Goal: Transaction & Acquisition: Purchase product/service

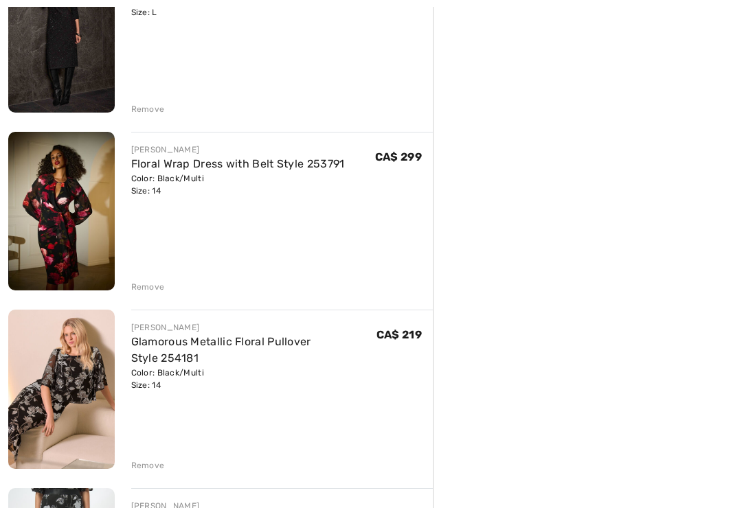
scroll to position [406, 0]
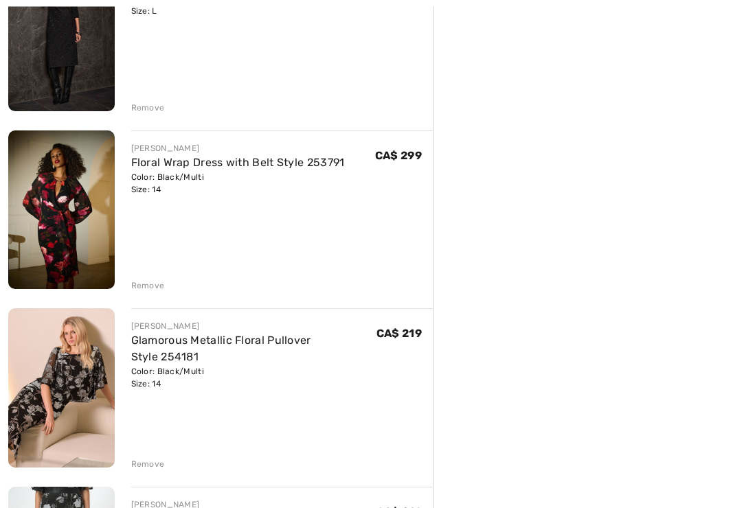
click at [155, 288] on div "Remove" at bounding box center [148, 286] width 34 height 12
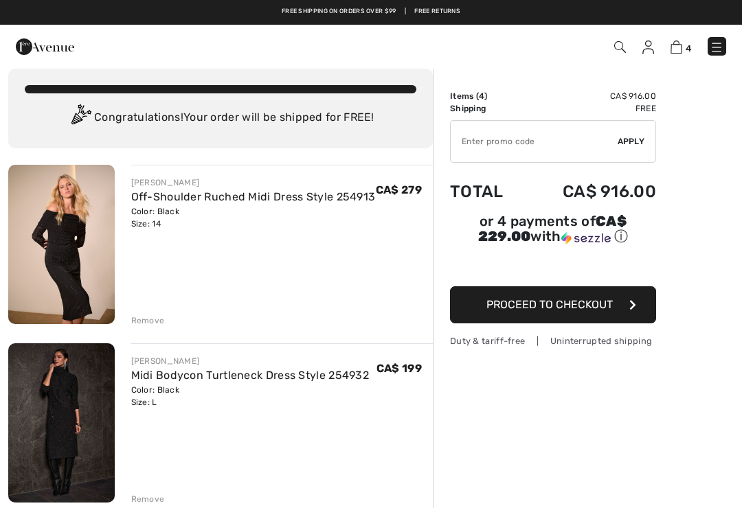
scroll to position [0, 0]
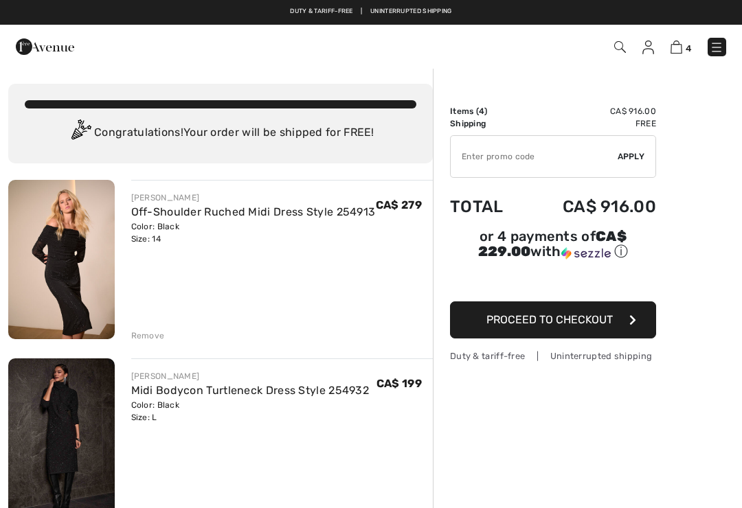
click at [42, 52] on img at bounding box center [45, 46] width 58 height 27
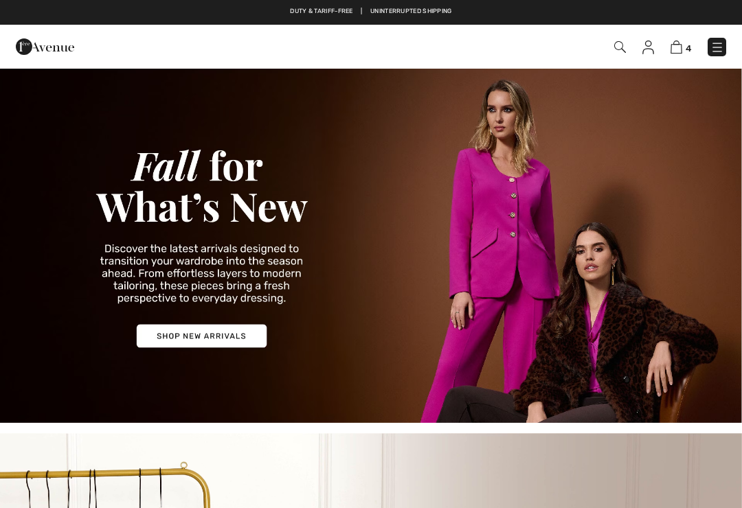
checkbox input "true"
click at [245, 336] on img at bounding box center [371, 245] width 742 height 356
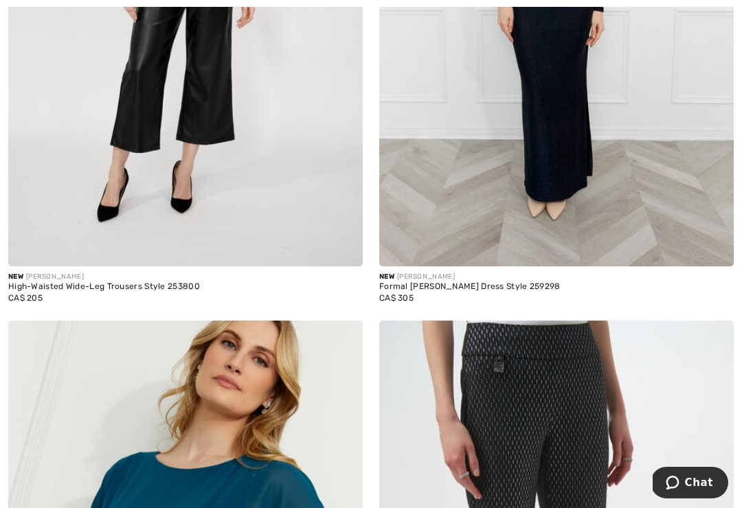
scroll to position [1099, 0]
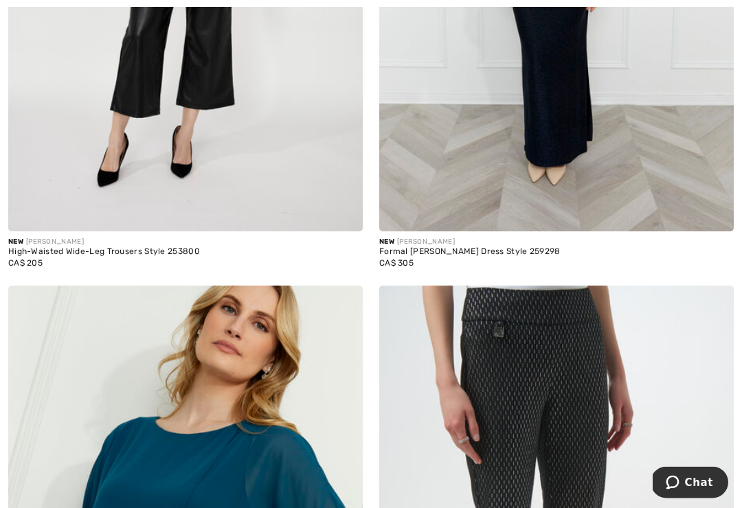
click at [521, 251] on div "Formal [PERSON_NAME] Dress Style 259298" at bounding box center [556, 253] width 354 height 10
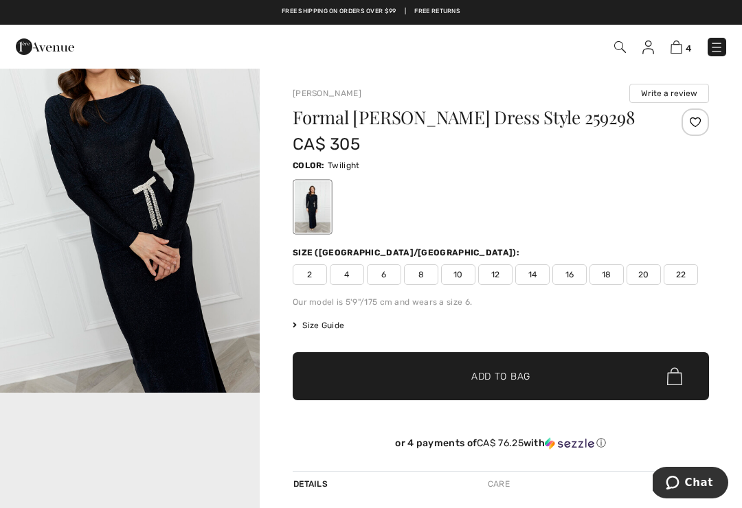
click at [341, 330] on span "Size Guide" at bounding box center [319, 325] width 52 height 12
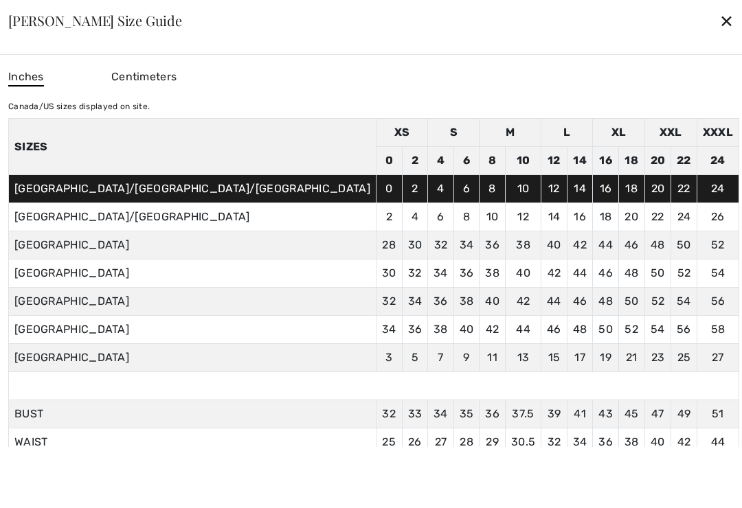
click at [428, 320] on td "38" at bounding box center [441, 330] width 26 height 28
click at [719, 21] on div "✕" at bounding box center [726, 20] width 14 height 29
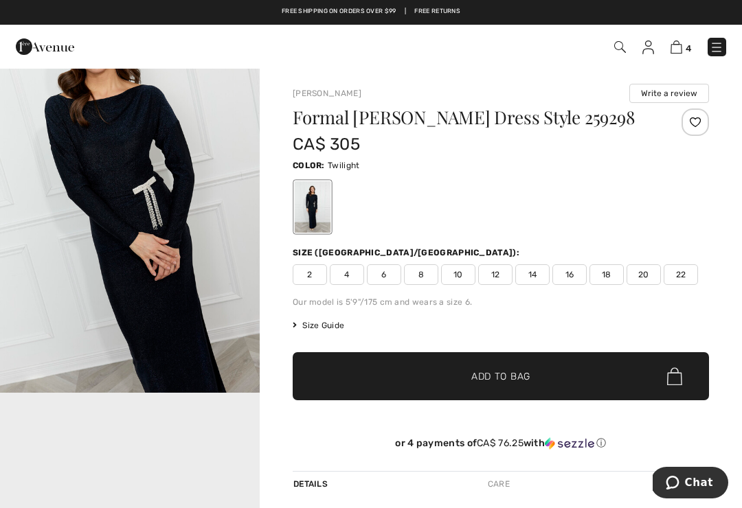
click at [532, 274] on span "14" at bounding box center [532, 274] width 34 height 21
click at [526, 378] on span "Add to Bag" at bounding box center [500, 377] width 59 height 14
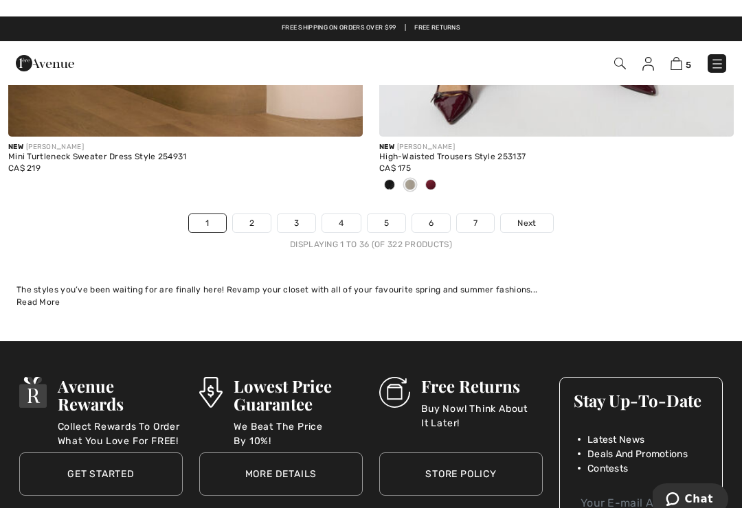
scroll to position [10994, 0]
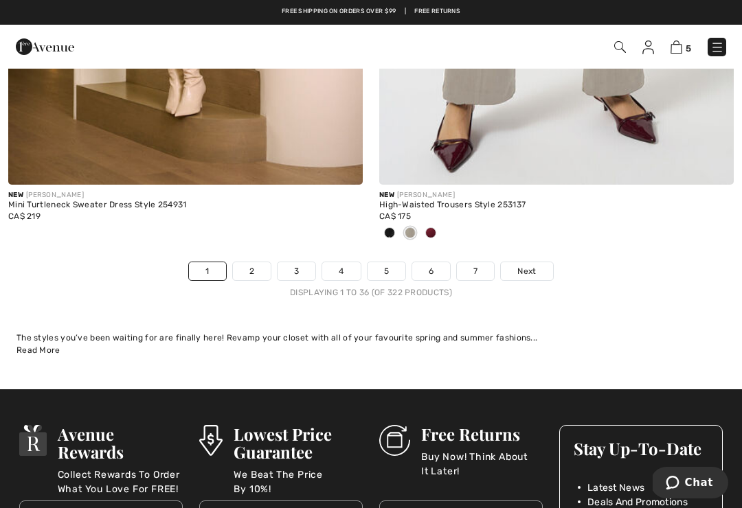
click at [538, 262] on link "Next" at bounding box center [527, 271] width 52 height 18
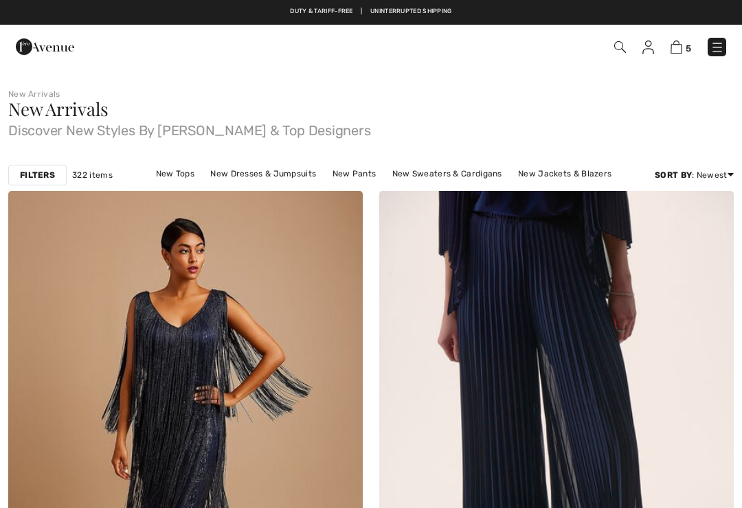
checkbox input "true"
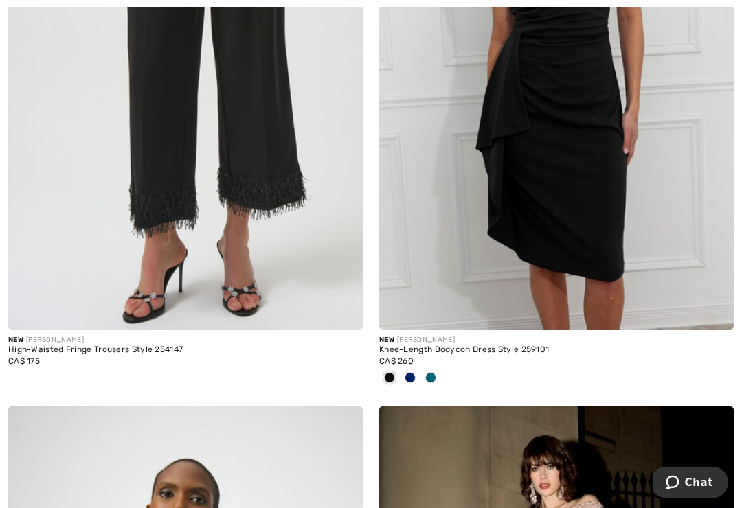
scroll to position [9634, 0]
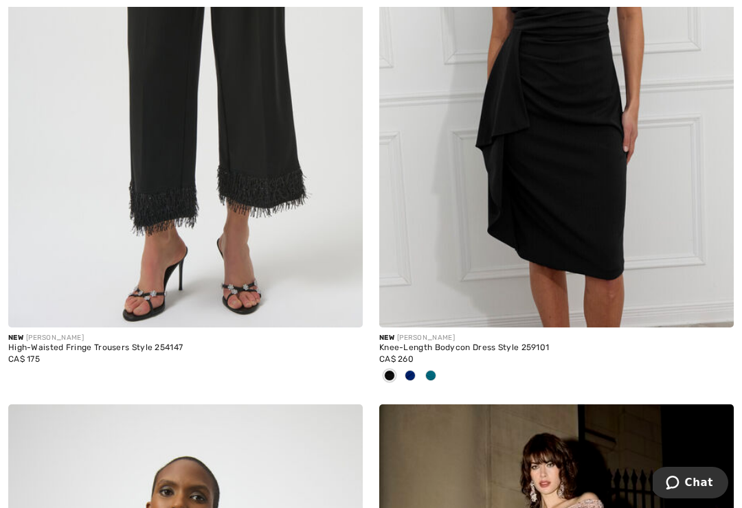
click at [431, 370] on span at bounding box center [430, 375] width 11 height 11
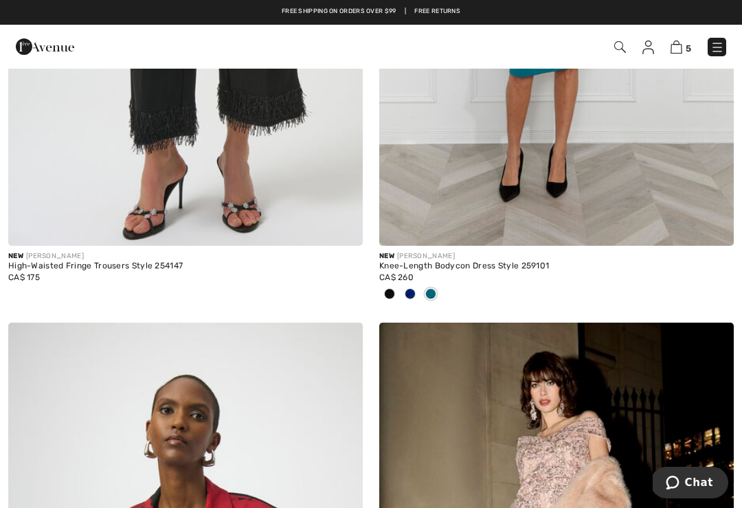
scroll to position [9715, 0]
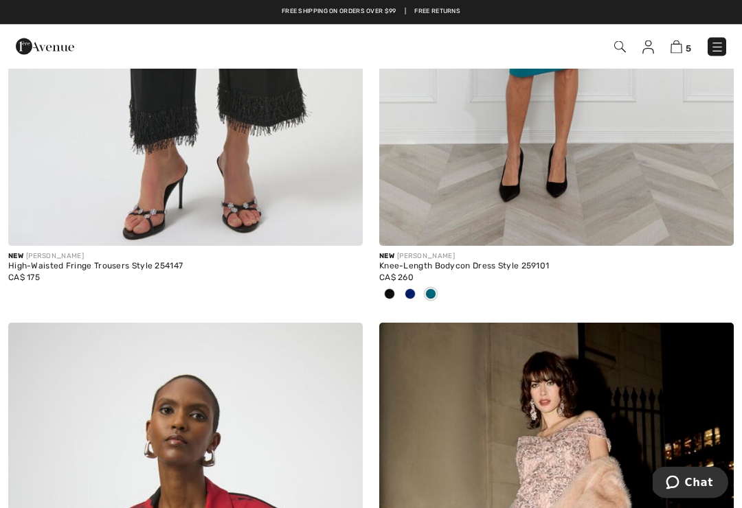
click at [411, 289] on span at bounding box center [410, 294] width 11 height 11
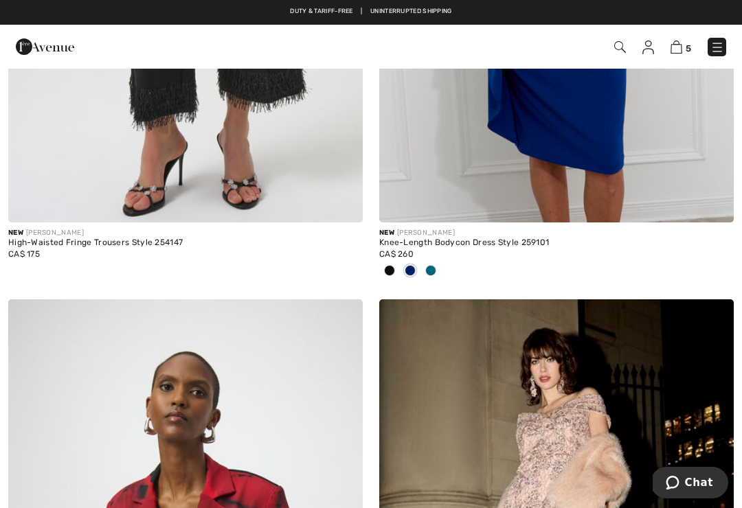
scroll to position [9738, 0]
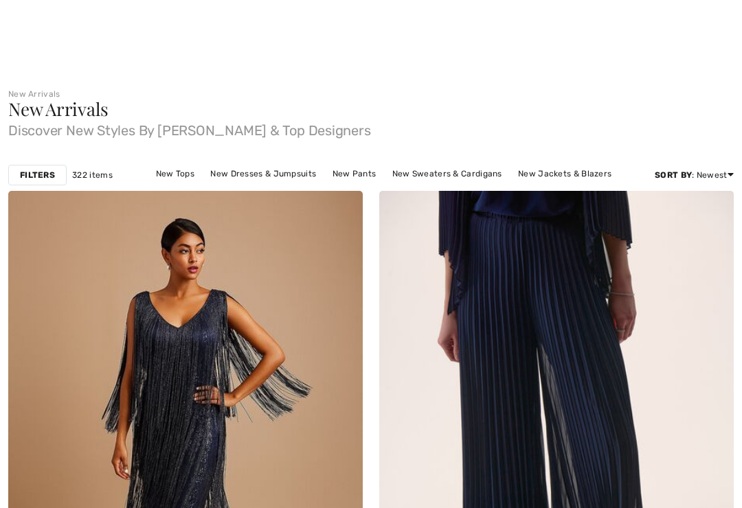
checkbox input "true"
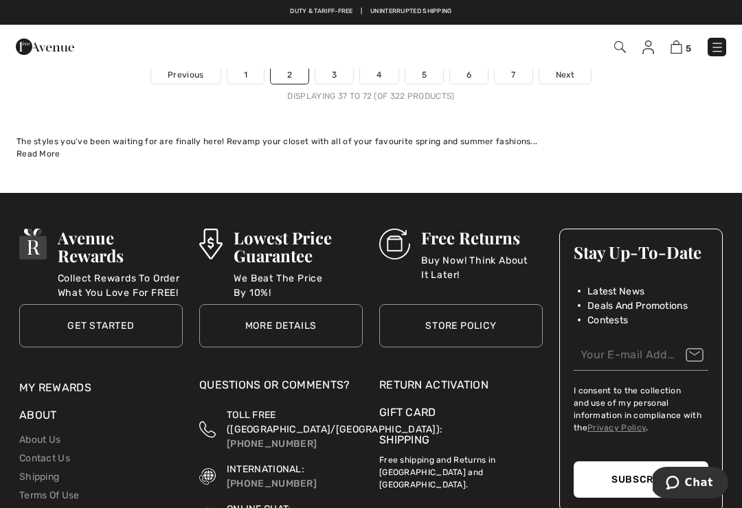
scroll to position [11191, 0]
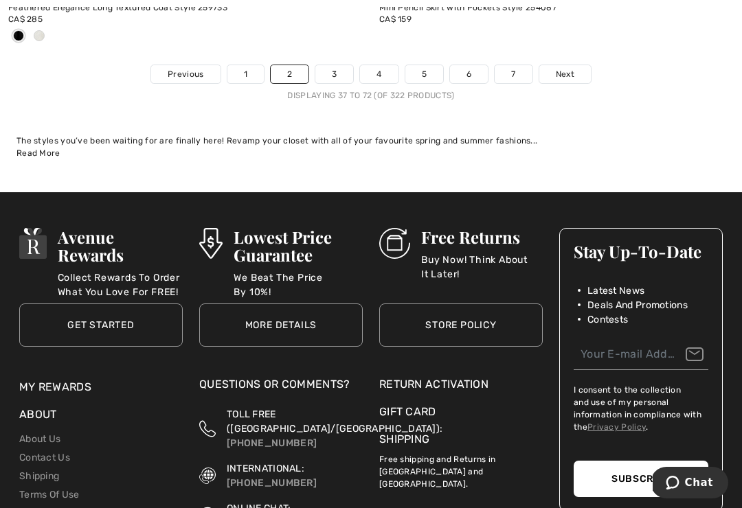
click at [578, 68] on link "Next" at bounding box center [565, 74] width 52 height 18
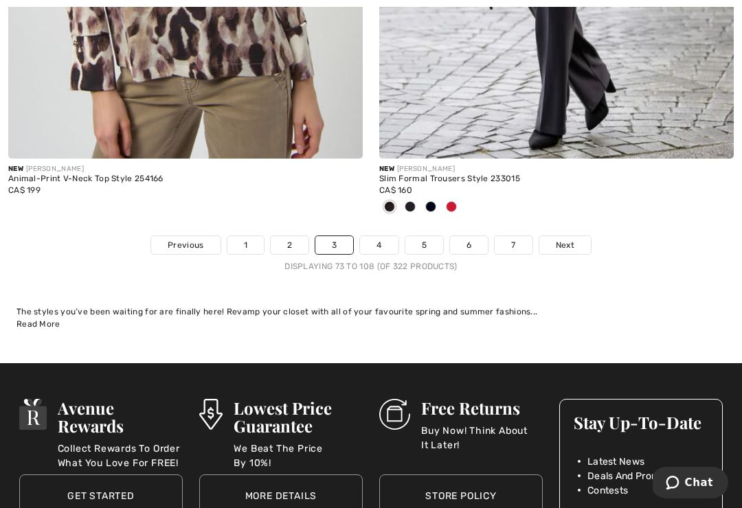
scroll to position [10914, 0]
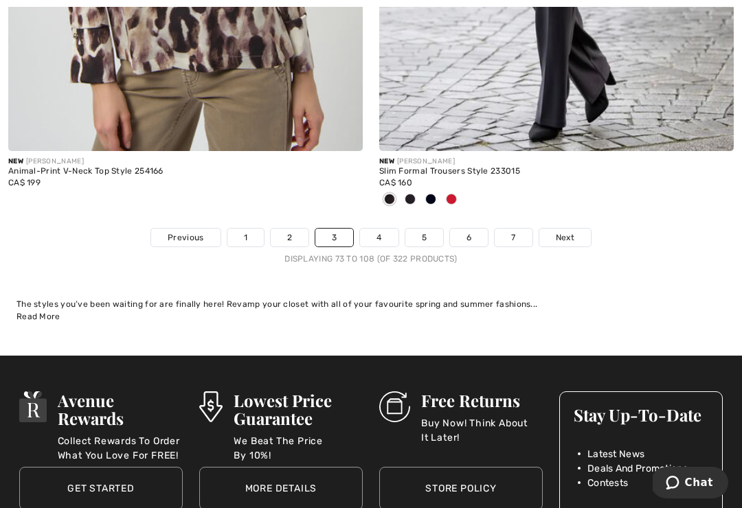
click at [565, 231] on span "Next" at bounding box center [565, 237] width 19 height 12
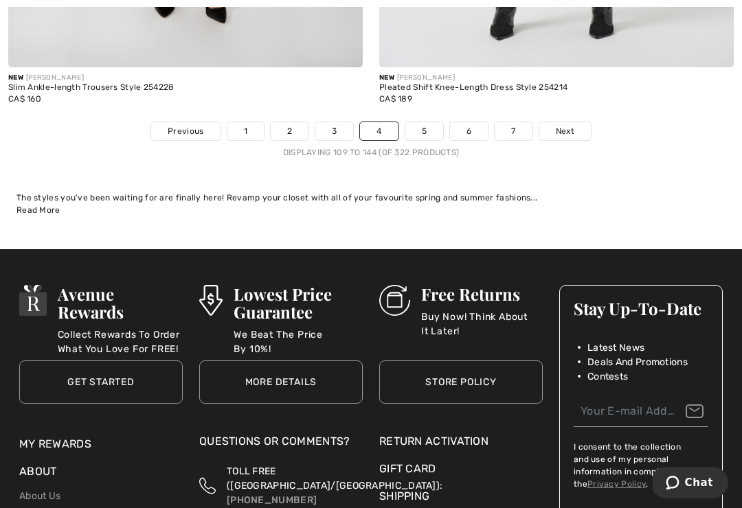
scroll to position [10993, 0]
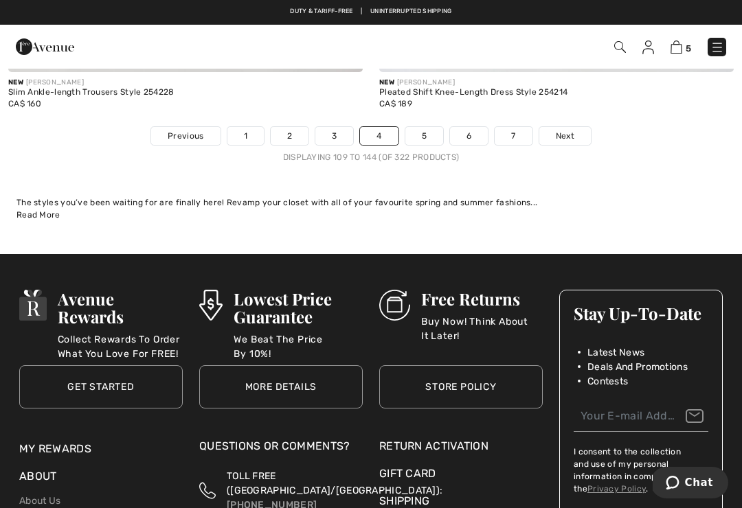
click at [563, 130] on span "Next" at bounding box center [565, 136] width 19 height 12
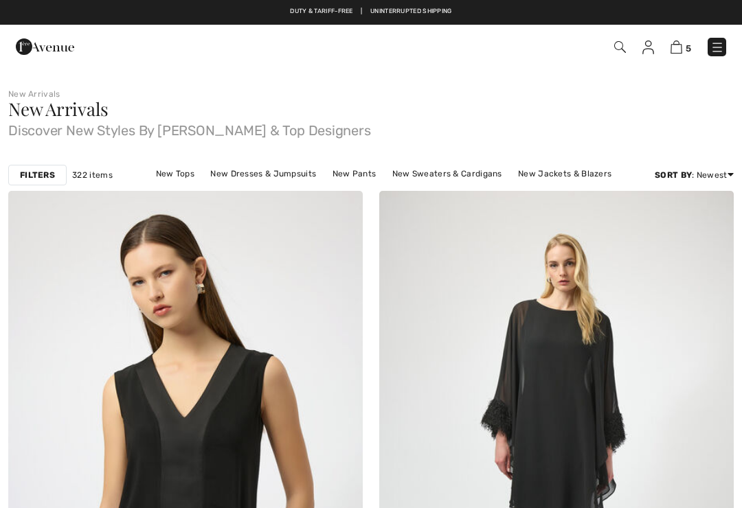
checkbox input "true"
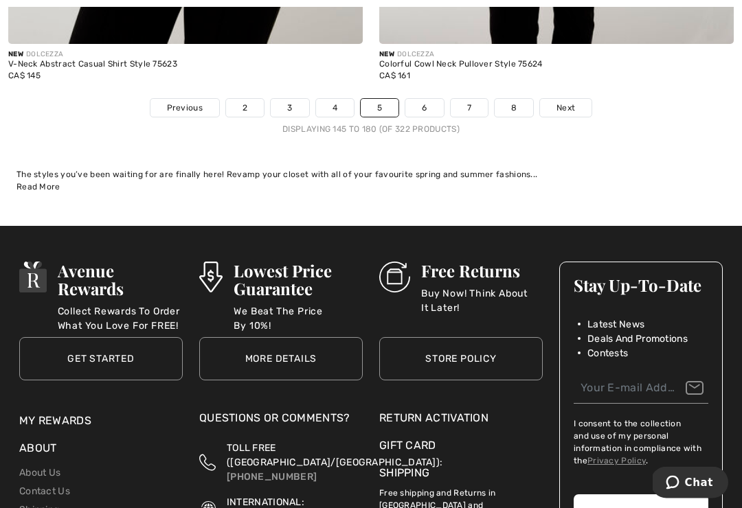
scroll to position [10908, 0]
click at [576, 105] on link "Next" at bounding box center [566, 108] width 52 height 18
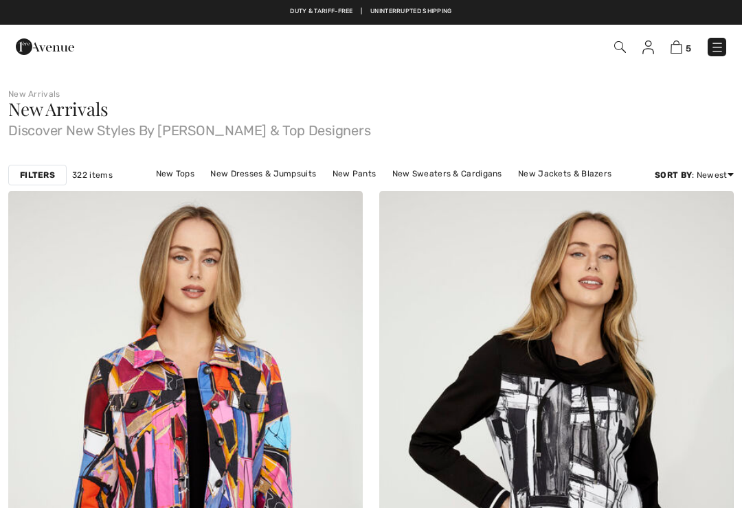
checkbox input "true"
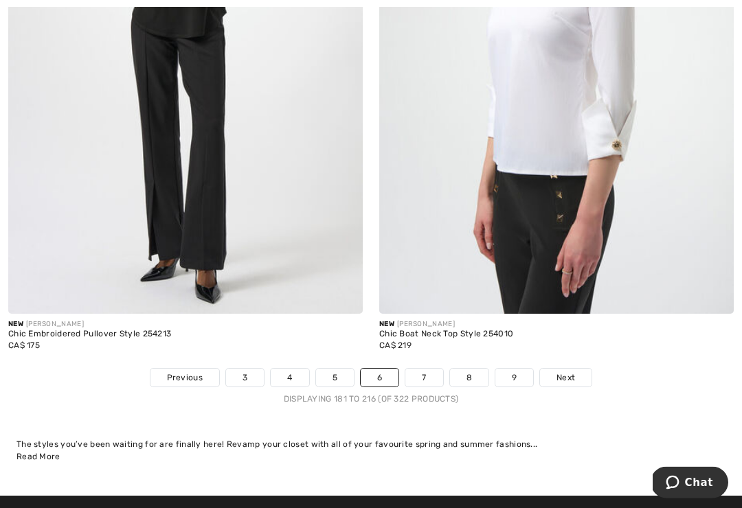
scroll to position [10705, 0]
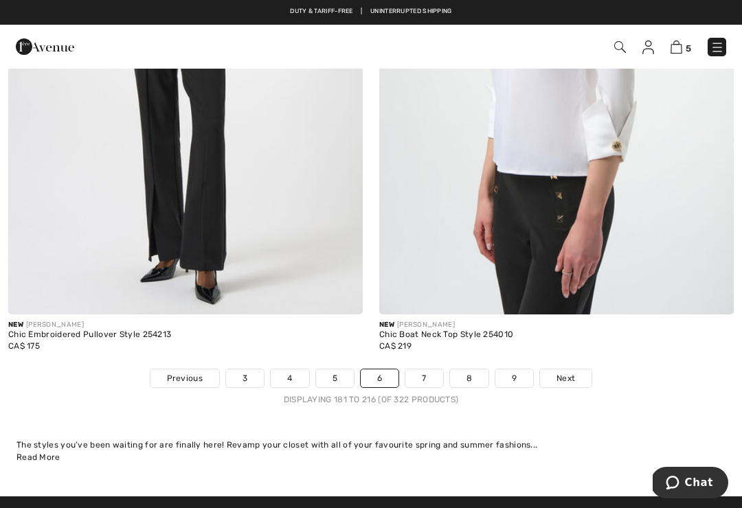
click at [574, 372] on span "Next" at bounding box center [565, 378] width 19 height 12
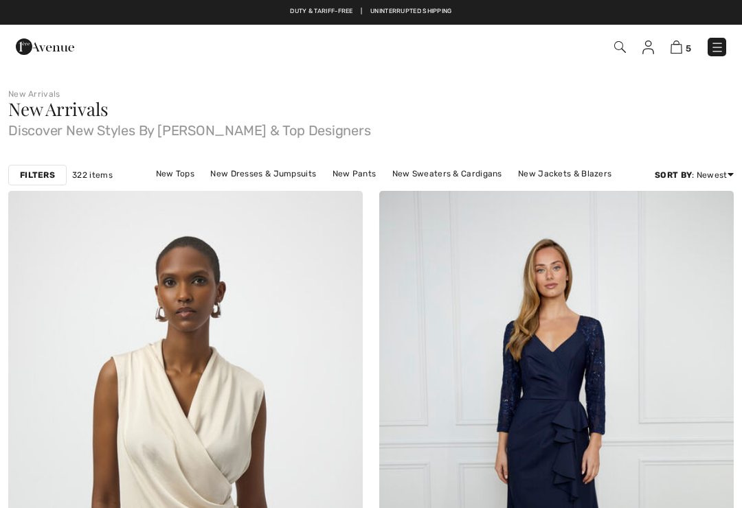
checkbox input "true"
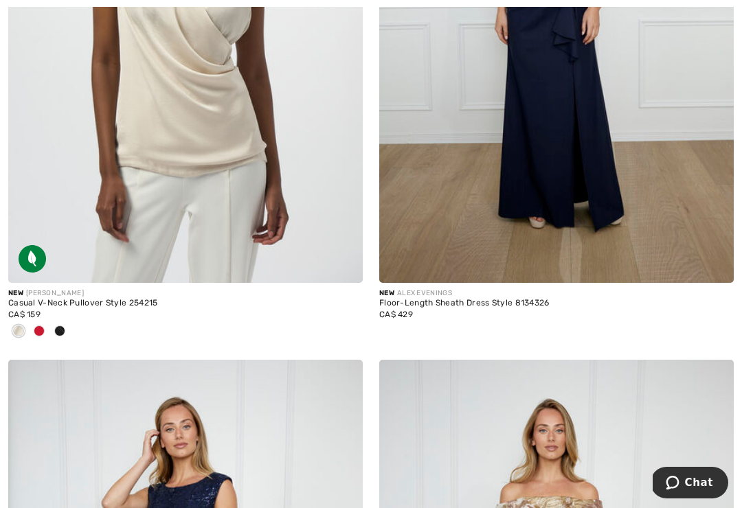
scroll to position [439, 0]
click at [523, 300] on div "Floor-Length Sheath Dress Style 8134326" at bounding box center [556, 304] width 354 height 10
click at [604, 183] on img at bounding box center [556, 18] width 354 height 532
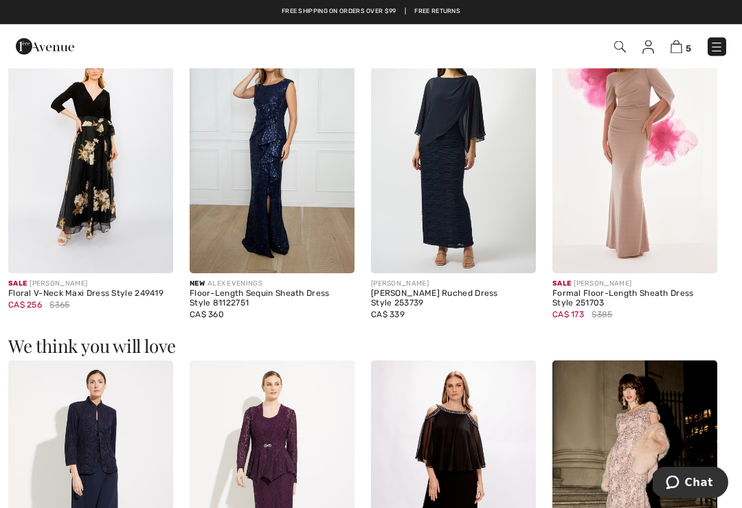
scroll to position [807, 0]
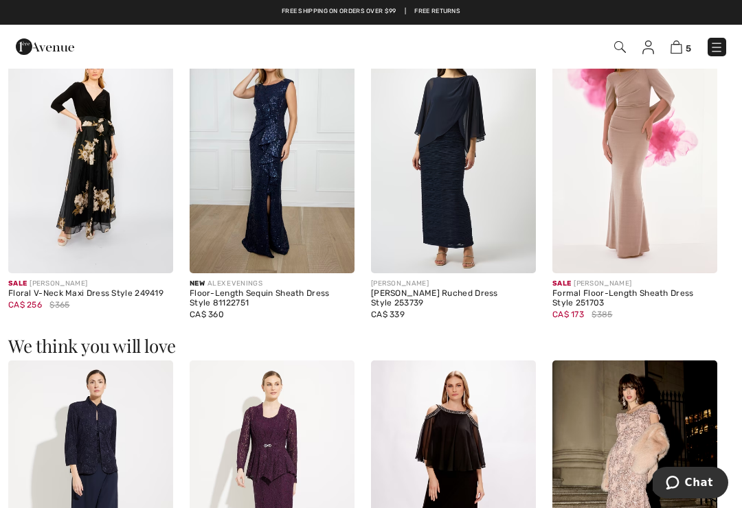
click at [114, 293] on div "Floral V-Neck Maxi Dress Style 249419" at bounding box center [90, 294] width 165 height 10
click at [63, 122] on img at bounding box center [90, 149] width 165 height 247
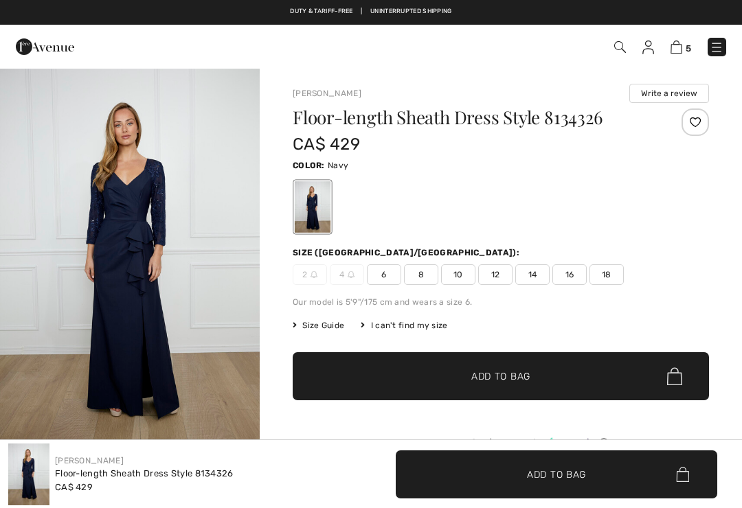
checkbox input "true"
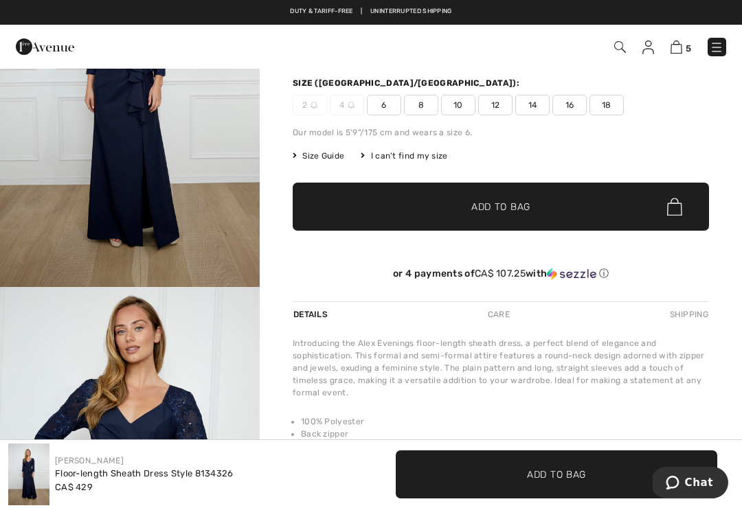
scroll to position [91, 0]
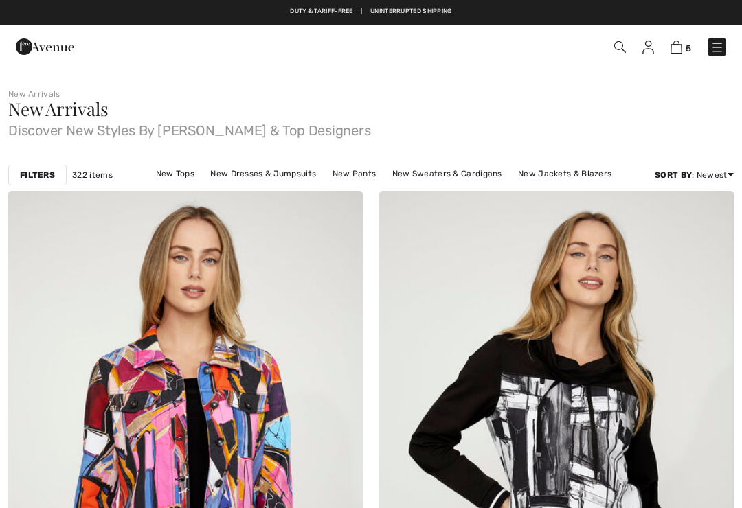
checkbox input "true"
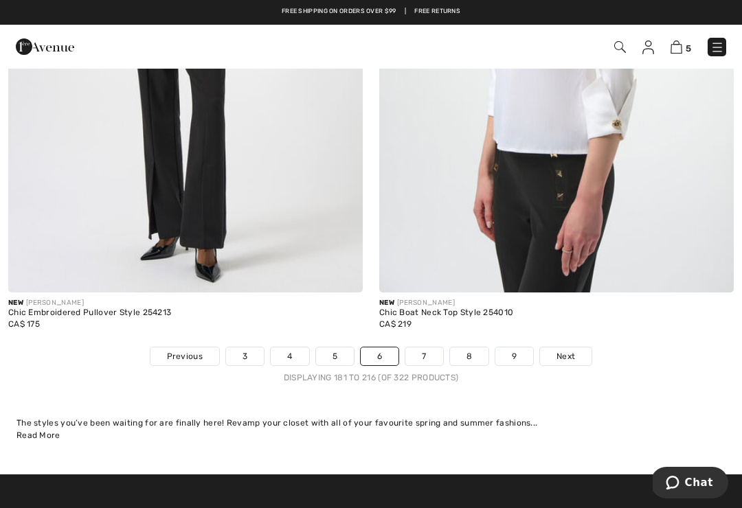
click at [425, 348] on link "7" at bounding box center [423, 357] width 37 height 18
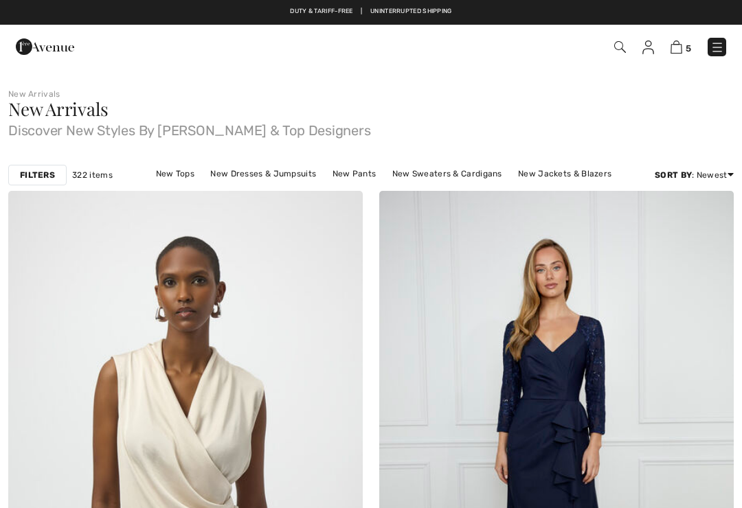
checkbox input "true"
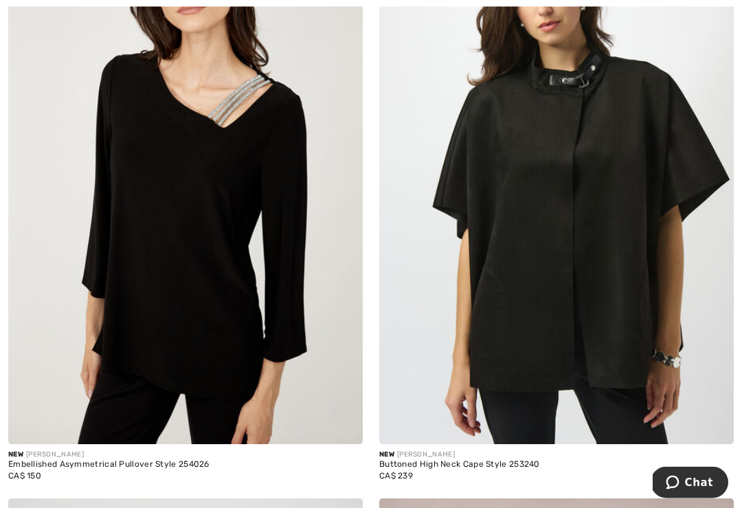
scroll to position [2080, 0]
click at [251, 178] on img at bounding box center [185, 179] width 354 height 532
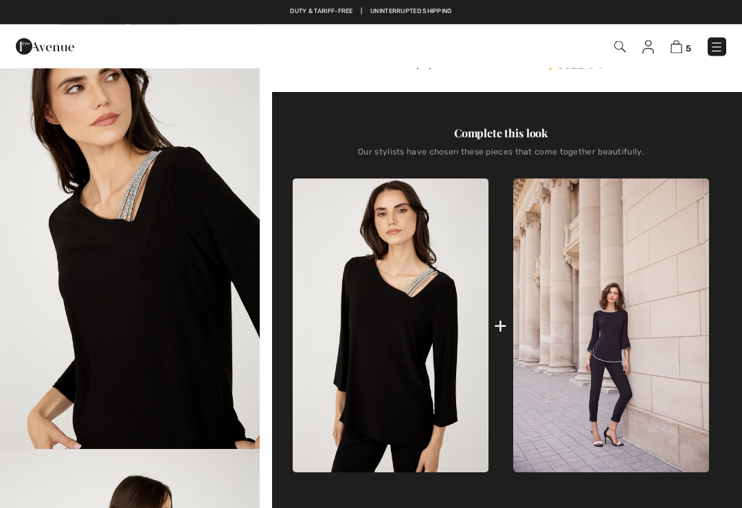
checkbox input "true"
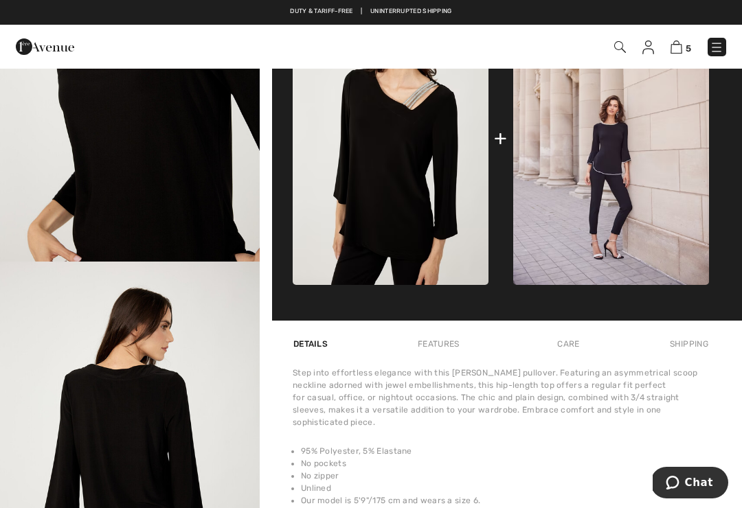
scroll to position [490, 0]
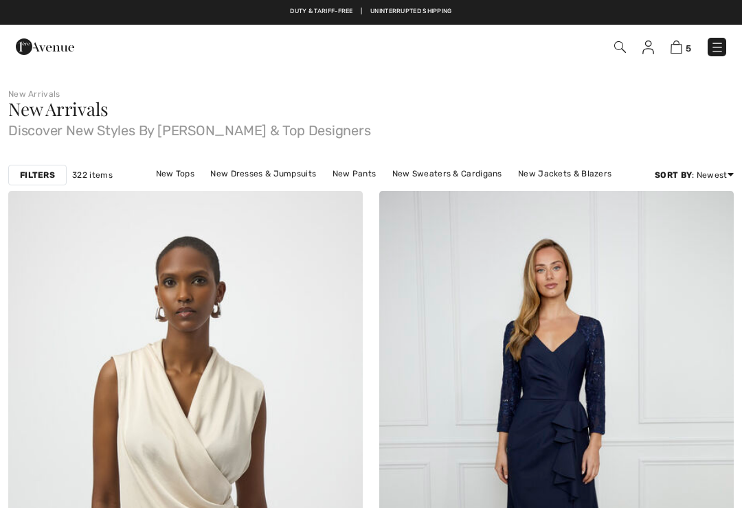
checkbox input "true"
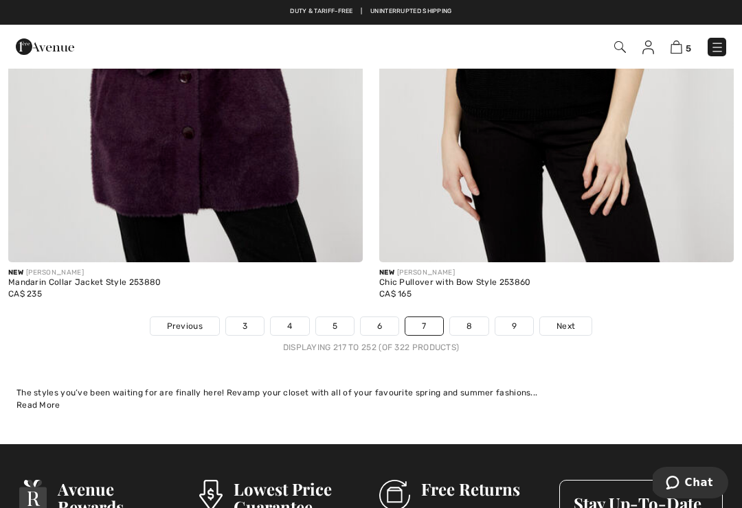
scroll to position [10880, 0]
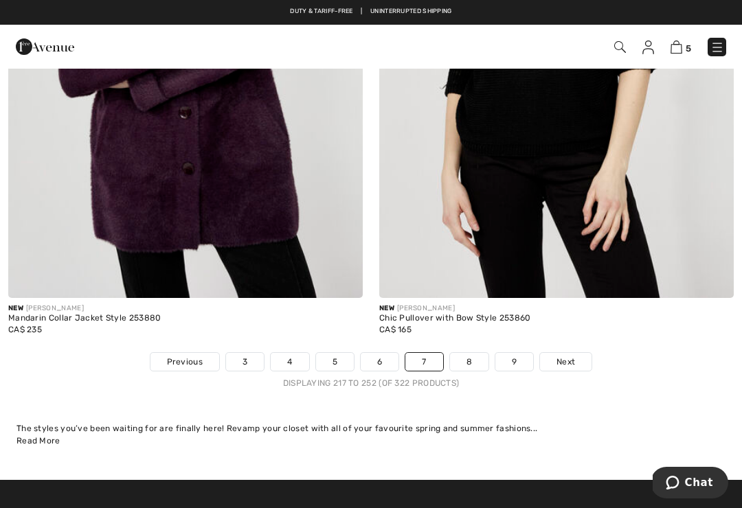
click at [571, 356] on span "Next" at bounding box center [565, 362] width 19 height 12
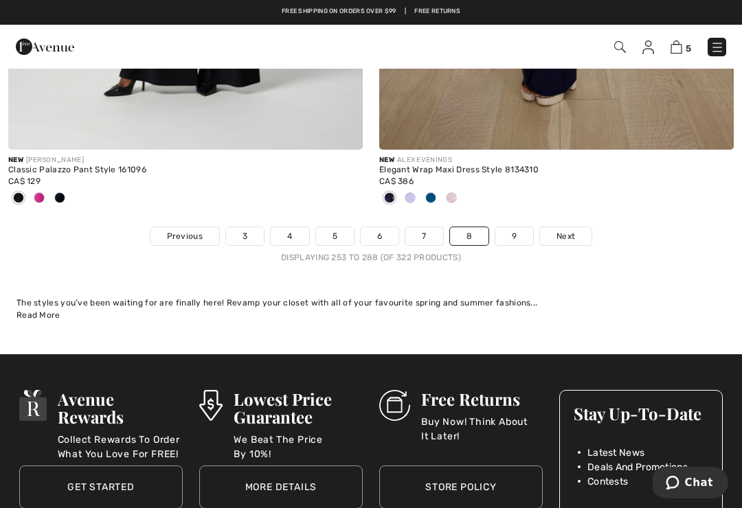
scroll to position [10983, 0]
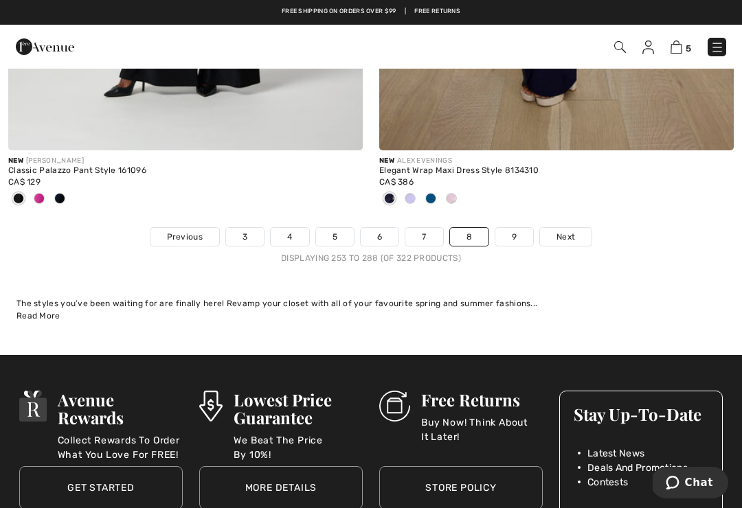
click at [567, 228] on link "Next" at bounding box center [566, 237] width 52 height 18
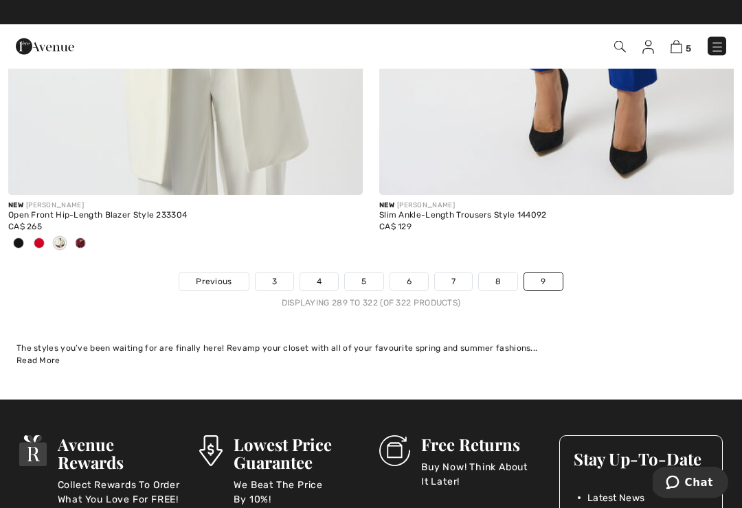
scroll to position [10307, 0]
